Goal: Find specific page/section: Find specific page/section

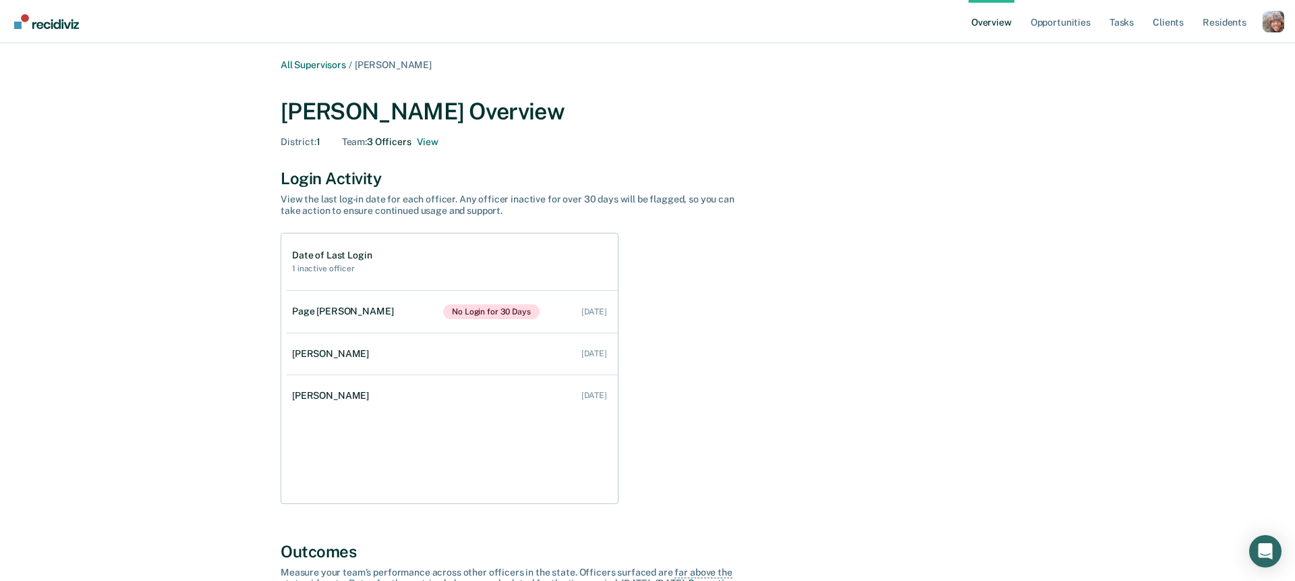
drag, startPoint x: 929, startPoint y: 112, endPoint x: 946, endPoint y: 109, distance: 16.5
click at [930, 112] on div "[PERSON_NAME] Overview" at bounding box center [648, 112] width 734 height 28
click at [1277, 20] on div "Profile dropdown button" at bounding box center [1274, 22] width 22 height 22
click at [1193, 68] on link "Go to System-Level Trends" at bounding box center [1216, 70] width 115 height 11
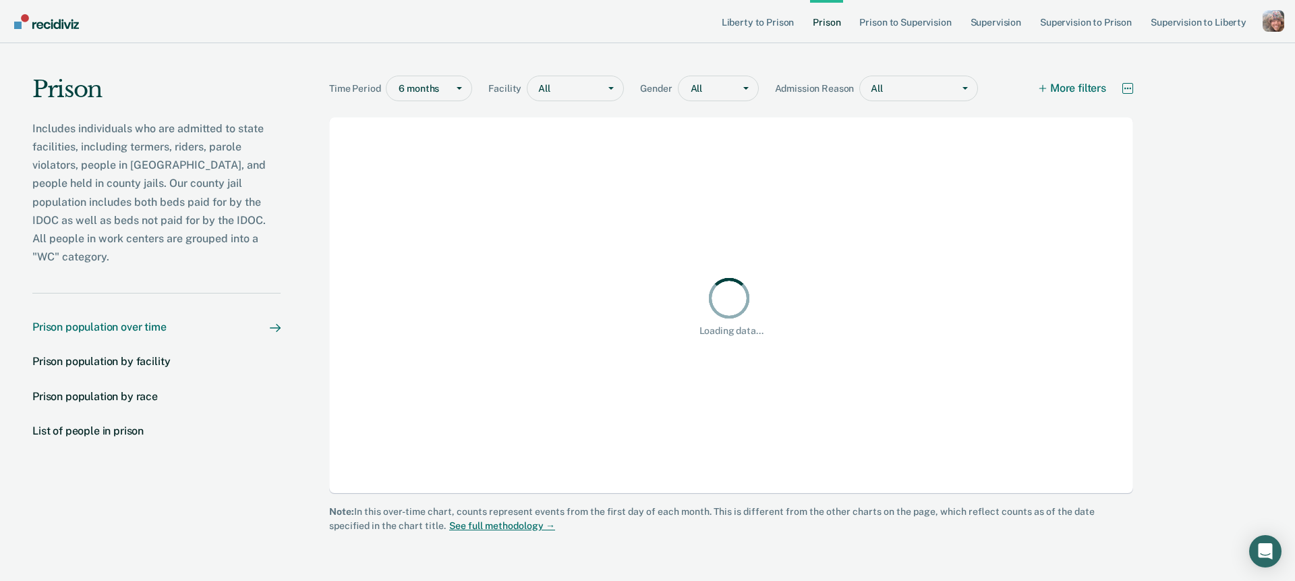
click at [1129, 88] on icon "More options" at bounding box center [1127, 88] width 11 height 11
